Goal: Find specific page/section: Find specific page/section

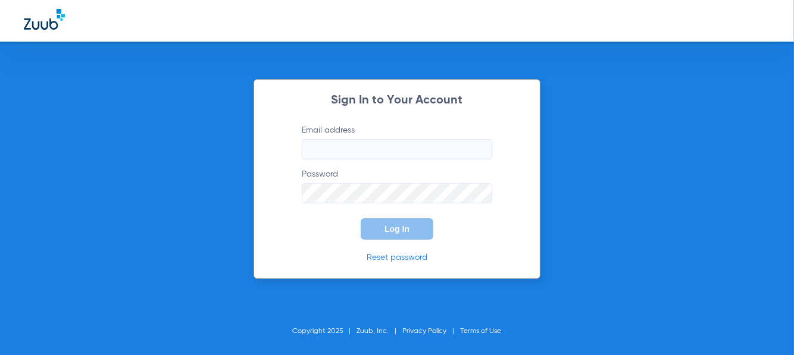
type input "[EMAIL_ADDRESS][DOMAIN_NAME]"
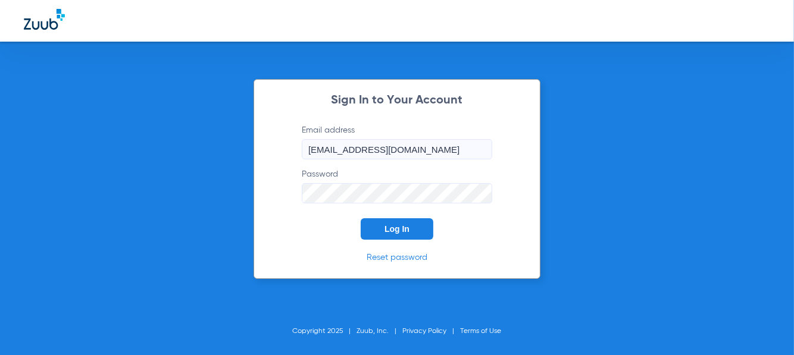
click at [375, 228] on button "Log In" at bounding box center [397, 228] width 73 height 21
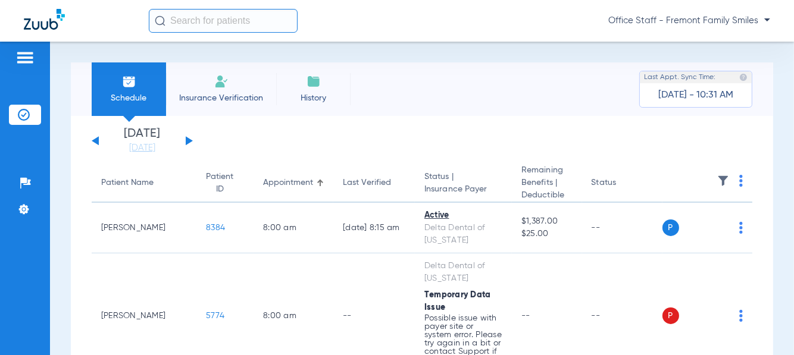
click at [214, 17] on input "text" at bounding box center [223, 21] width 149 height 24
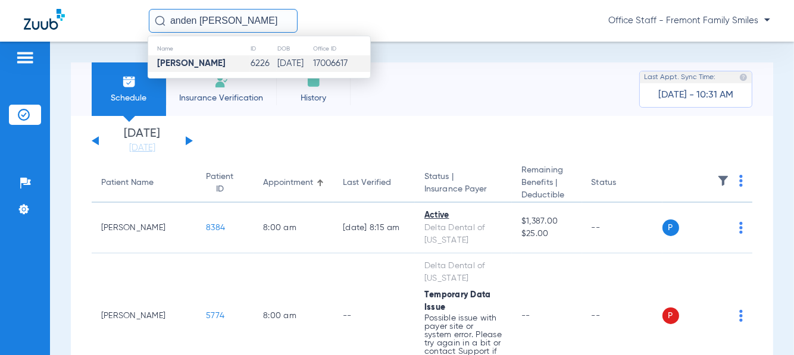
click at [223, 59] on td "[PERSON_NAME]" at bounding box center [199, 63] width 102 height 17
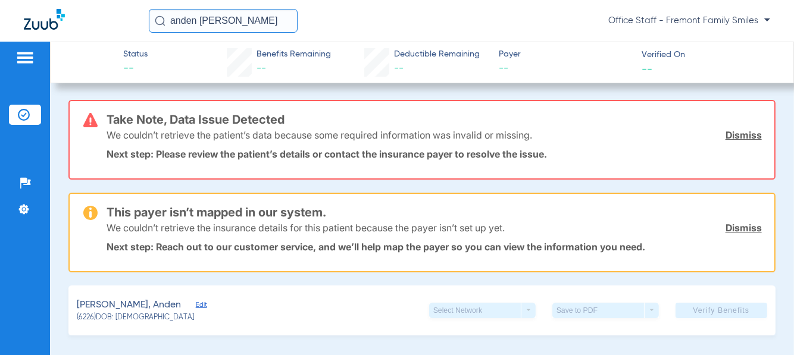
drag, startPoint x: 240, startPoint y: 26, endPoint x: 77, endPoint y: 26, distance: 162.4
click at [81, 27] on div "anden [PERSON_NAME] Office Staff - Fremont Family Smiles" at bounding box center [397, 21] width 794 height 42
type input "[PERSON_NAME]"
click at [274, 29] on input "[PERSON_NAME]" at bounding box center [223, 21] width 149 height 24
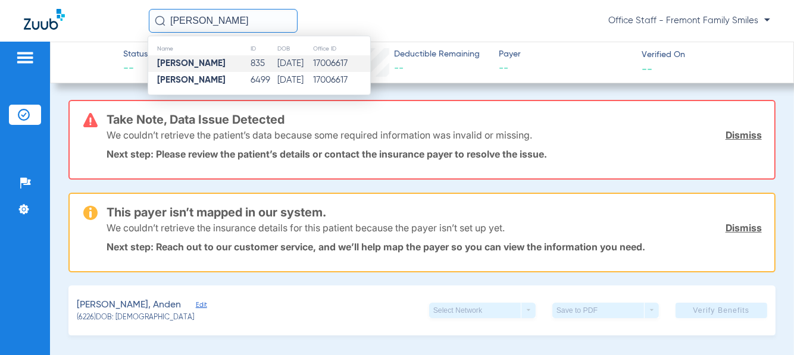
click at [181, 62] on strong "[PERSON_NAME]" at bounding box center [191, 63] width 68 height 9
